Goal: Task Accomplishment & Management: Manage account settings

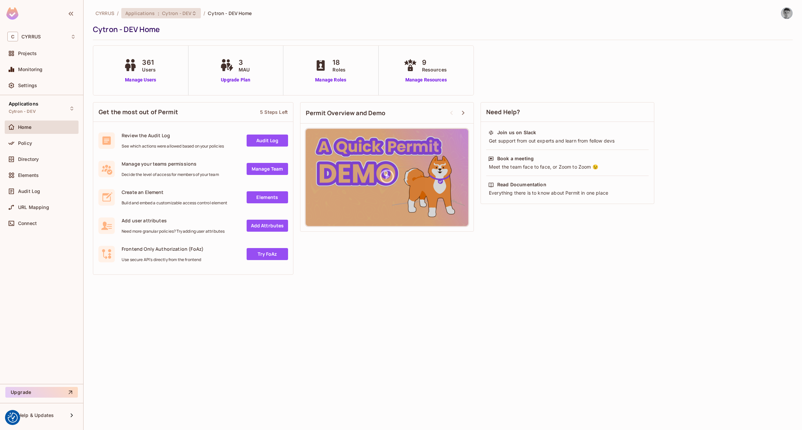
click at [185, 14] on span "Cytron - DEV" at bounding box center [177, 13] width 30 height 6
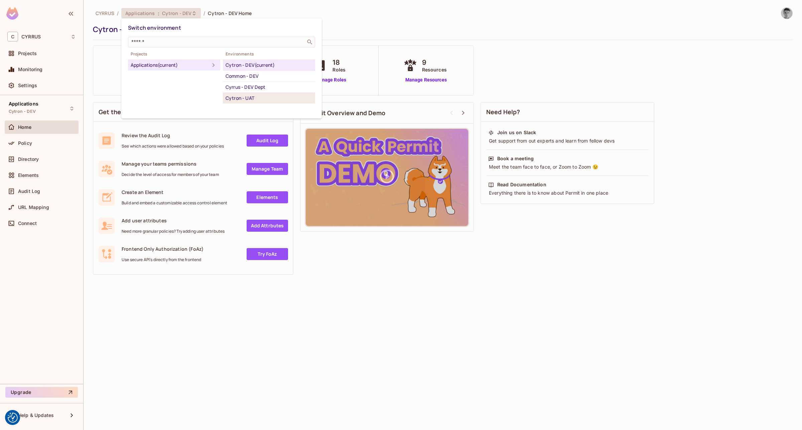
click at [257, 95] on div "Cytron - UAT" at bounding box center [268, 98] width 87 height 8
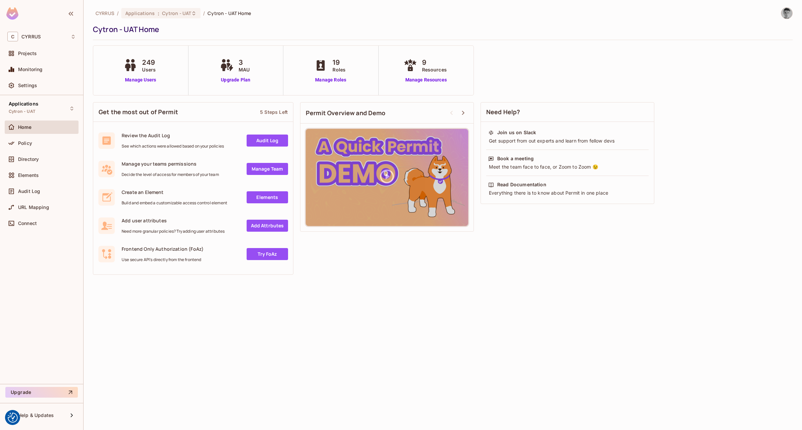
click at [399, 318] on div "CYRRUS / Applications : Cytron - UAT / Cytron - UAT Home Cytron - UAT Home 249 …" at bounding box center [442, 215] width 718 height 430
click at [140, 80] on link "Manage Users" at bounding box center [140, 79] width 37 height 7
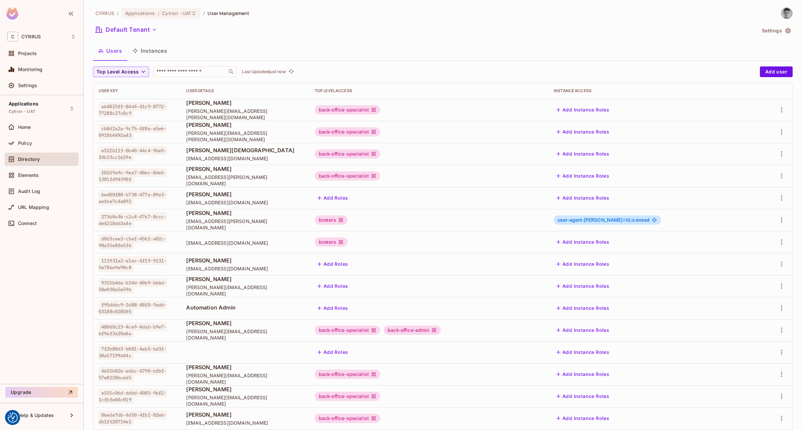
click at [497, 133] on div "back-office-specialist" at bounding box center [429, 131] width 228 height 9
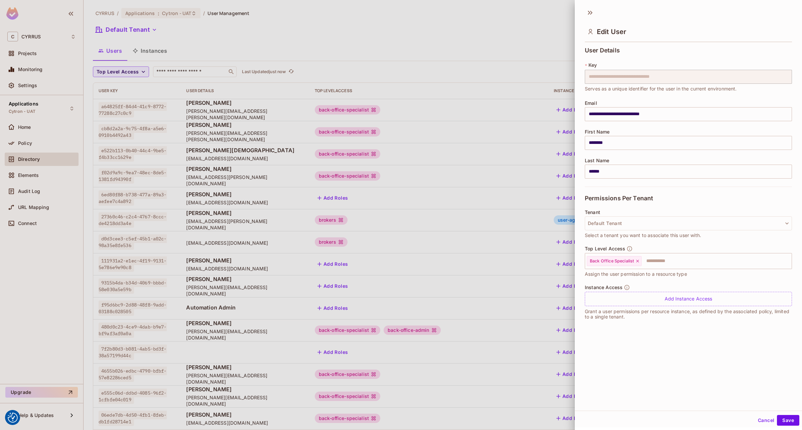
click at [416, 3] on div at bounding box center [401, 215] width 802 height 430
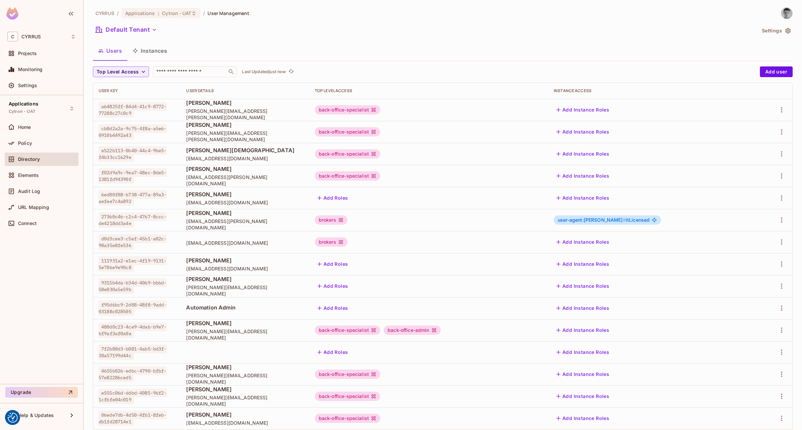
scroll to position [36, 0]
